Goal: Check status

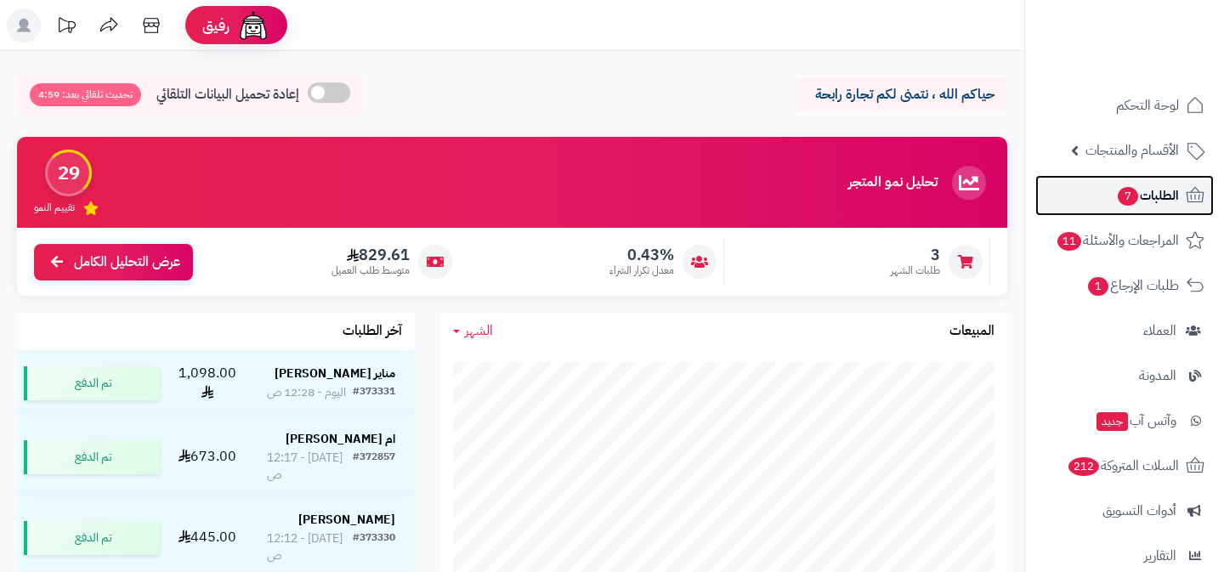
click at [1157, 189] on span "الطلبات 7" at bounding box center [1147, 196] width 63 height 24
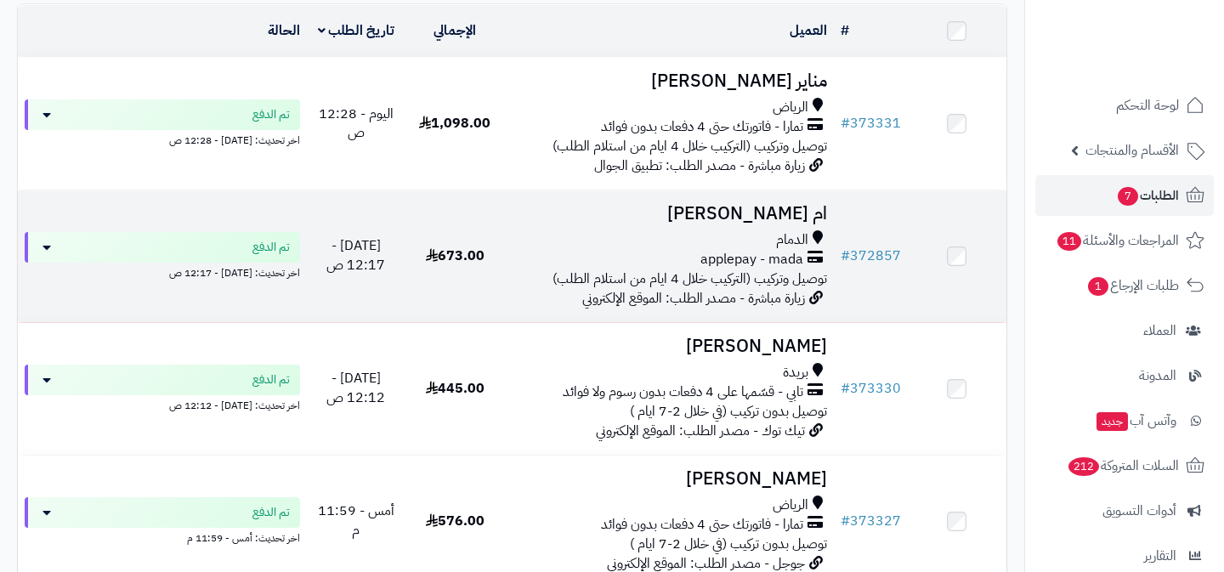
scroll to position [206, 0]
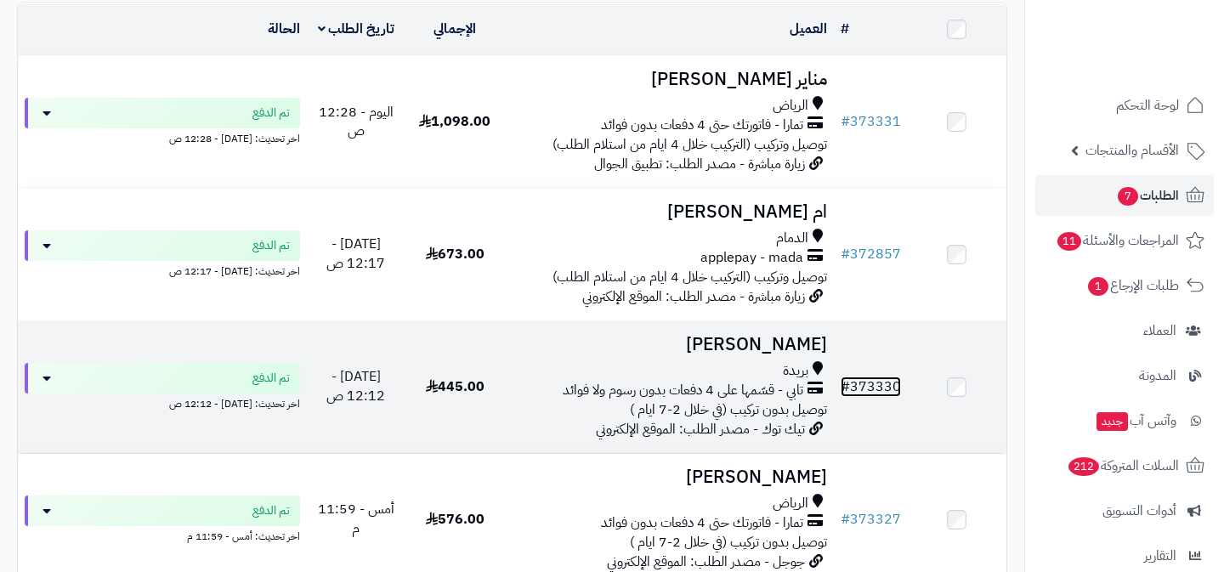
click at [879, 389] on link "# 373330" at bounding box center [870, 386] width 60 height 20
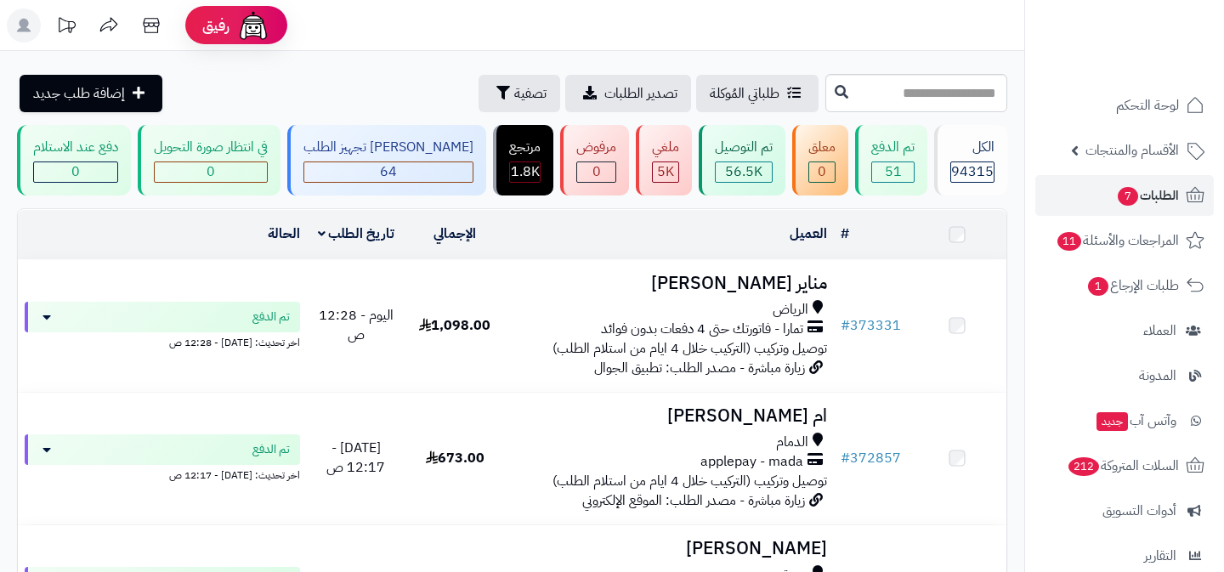
scroll to position [206, 0]
